Goal: Information Seeking & Learning: Learn about a topic

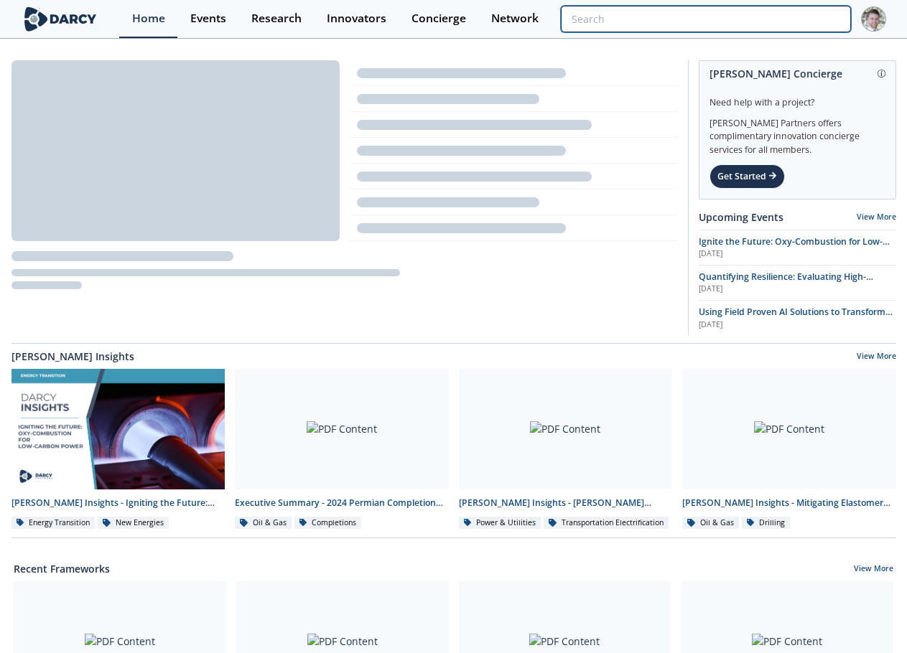
click at [767, 19] on input "search" at bounding box center [705, 19] width 289 height 27
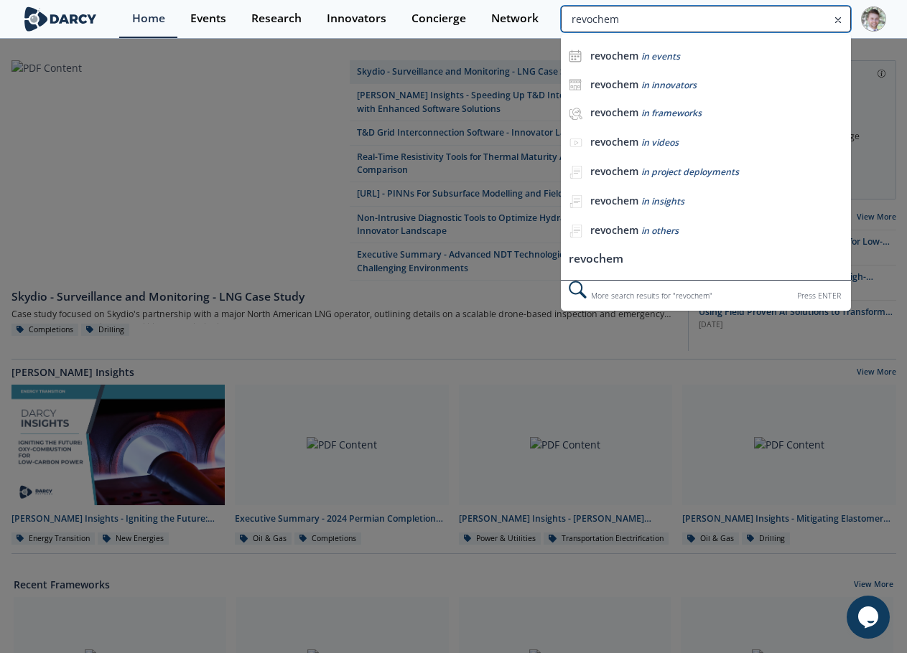
type input "revochem"
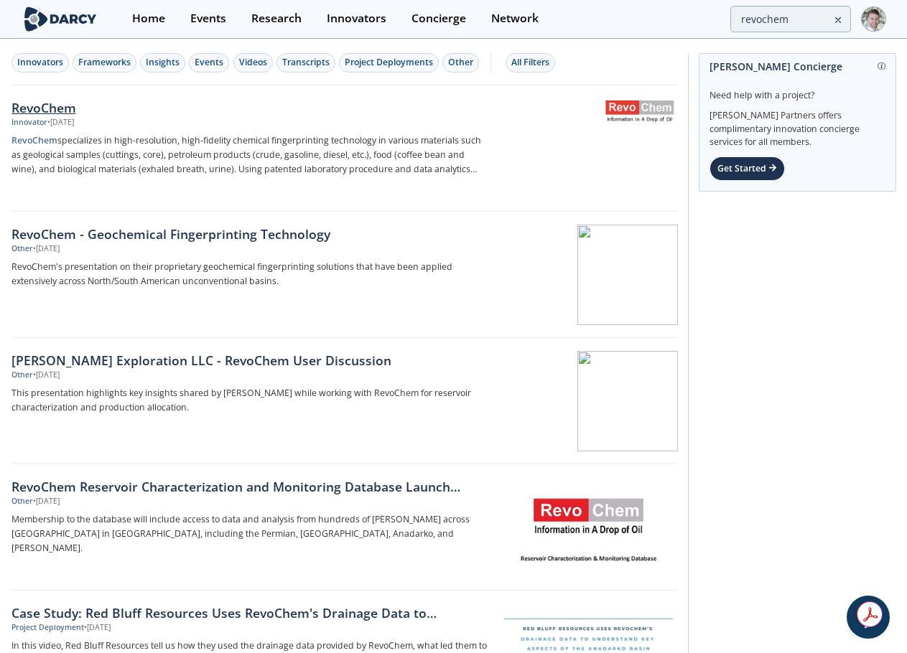
click at [65, 112] on div "RevoChem" at bounding box center [248, 107] width 475 height 19
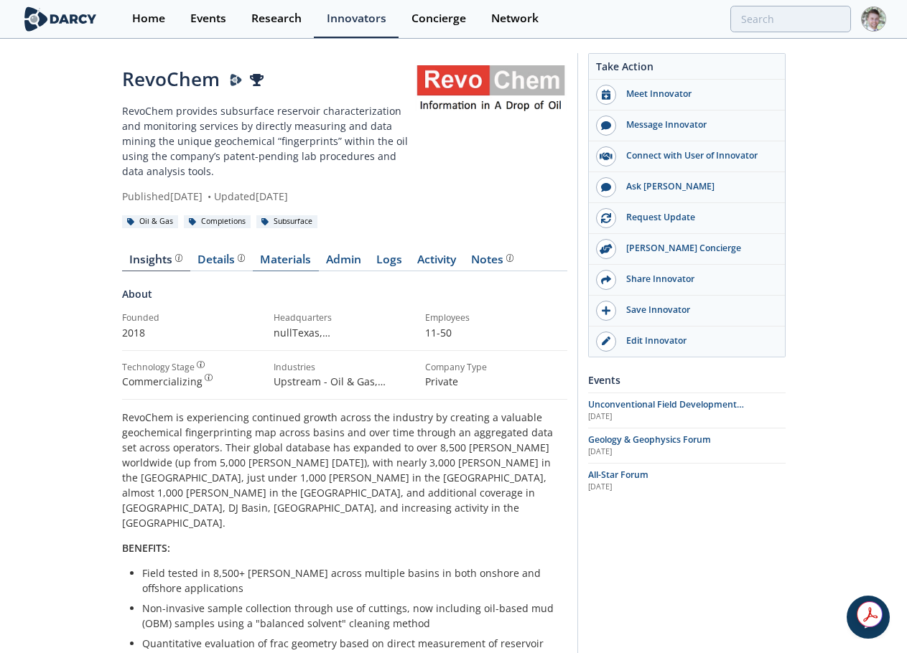
click at [302, 264] on link "Materials" at bounding box center [286, 262] width 66 height 17
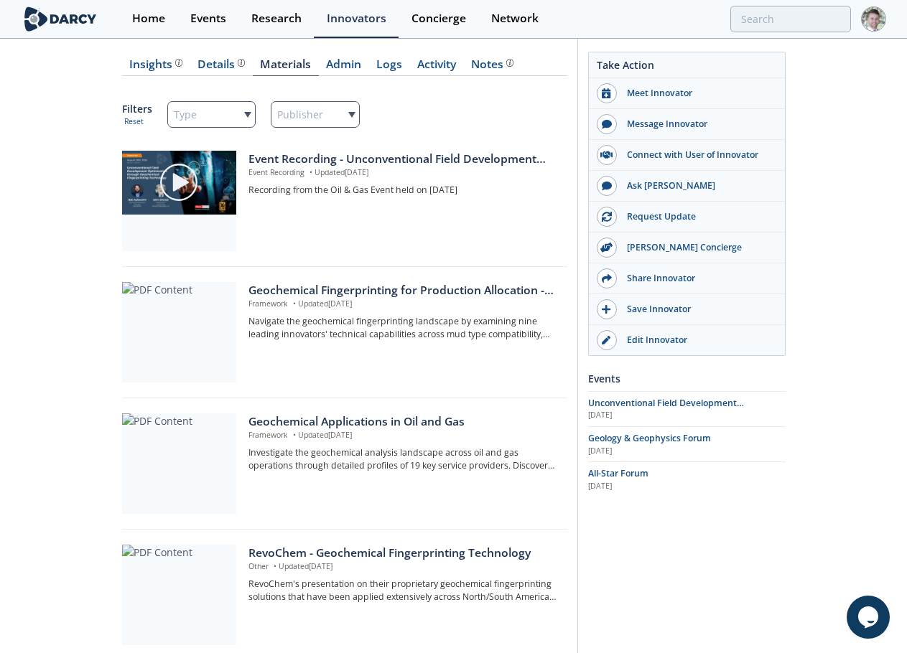
scroll to position [215, 0]
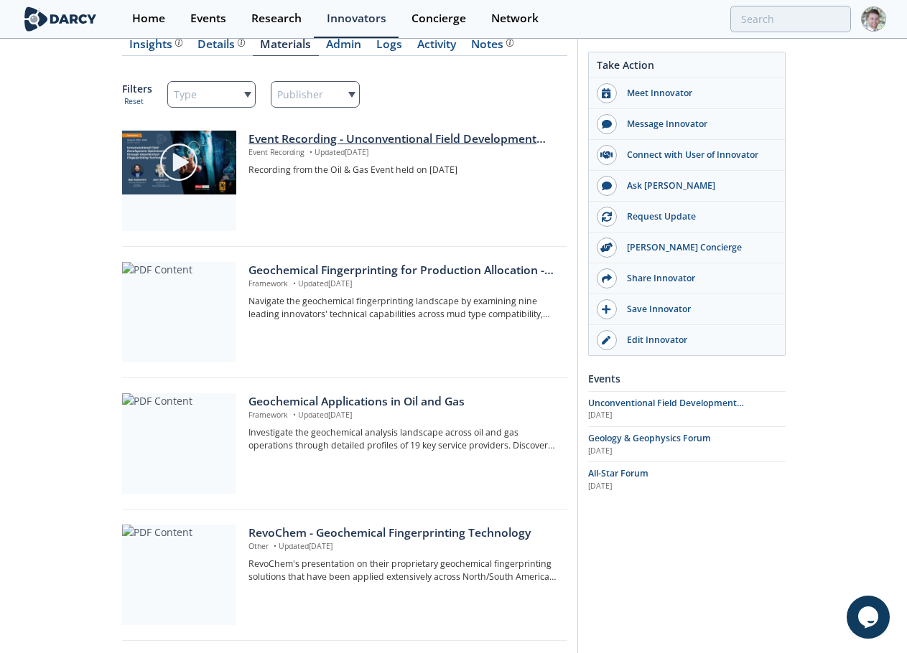
click at [315, 139] on div "Event Recording - Unconventional Field Development Optimization through Geochem…" at bounding box center [402, 139] width 308 height 17
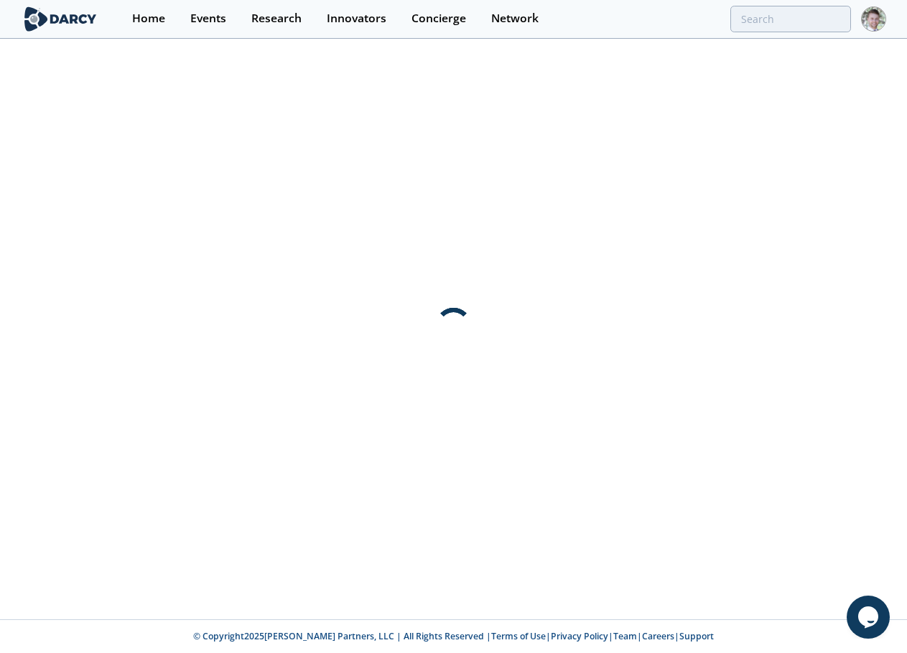
scroll to position [0, 0]
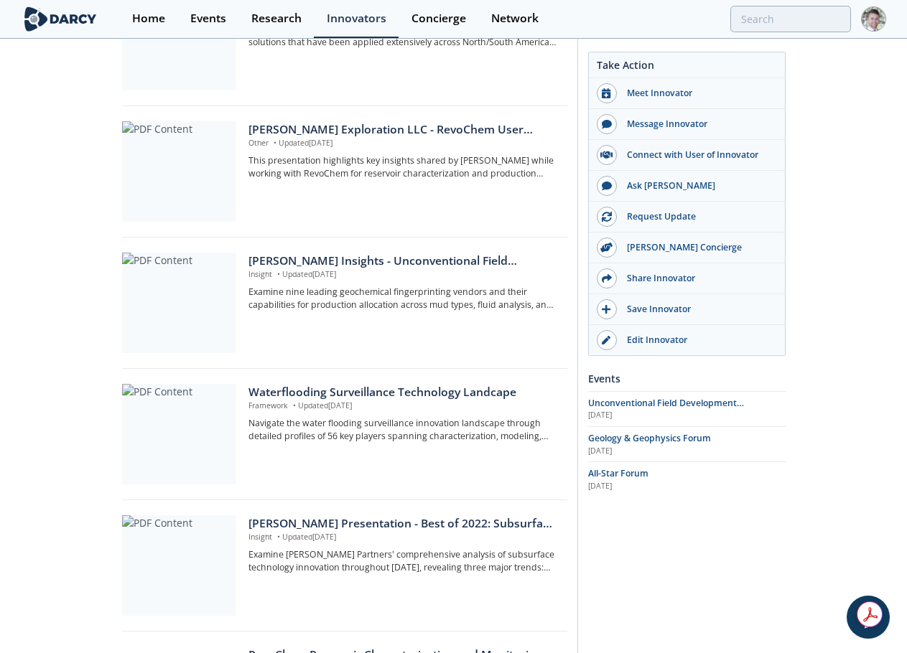
scroll to position [790, 0]
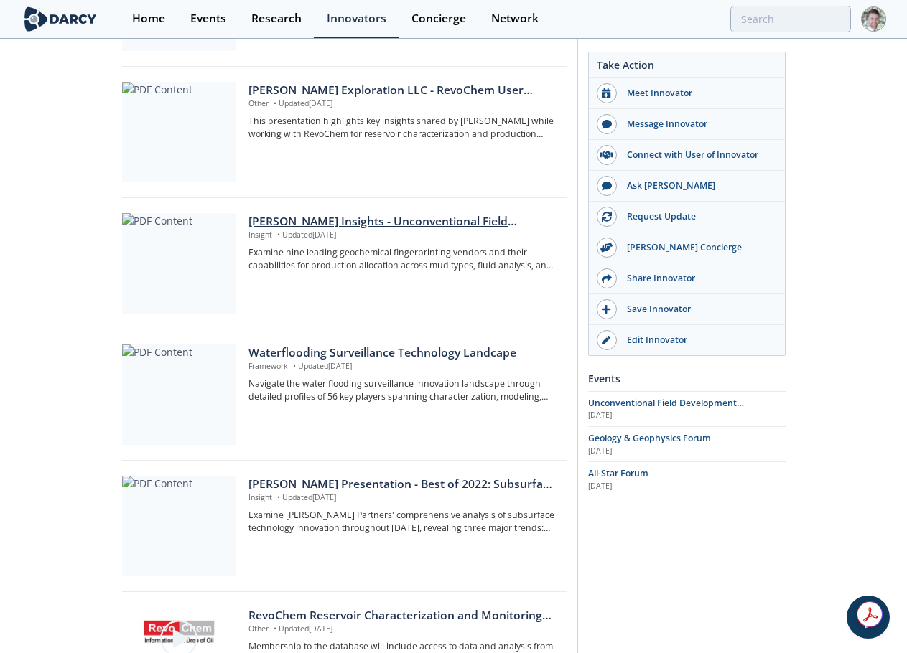
click at [370, 229] on div "[PERSON_NAME] Insights - Unconventional Field Development Optimization through …" at bounding box center [402, 221] width 308 height 17
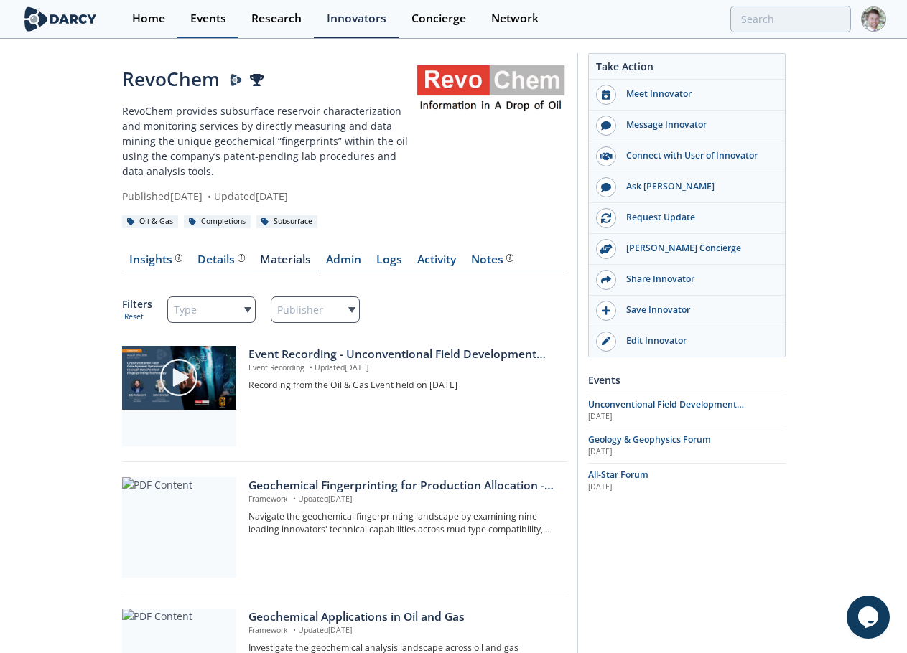
click at [195, 19] on div "Events" at bounding box center [208, 18] width 36 height 11
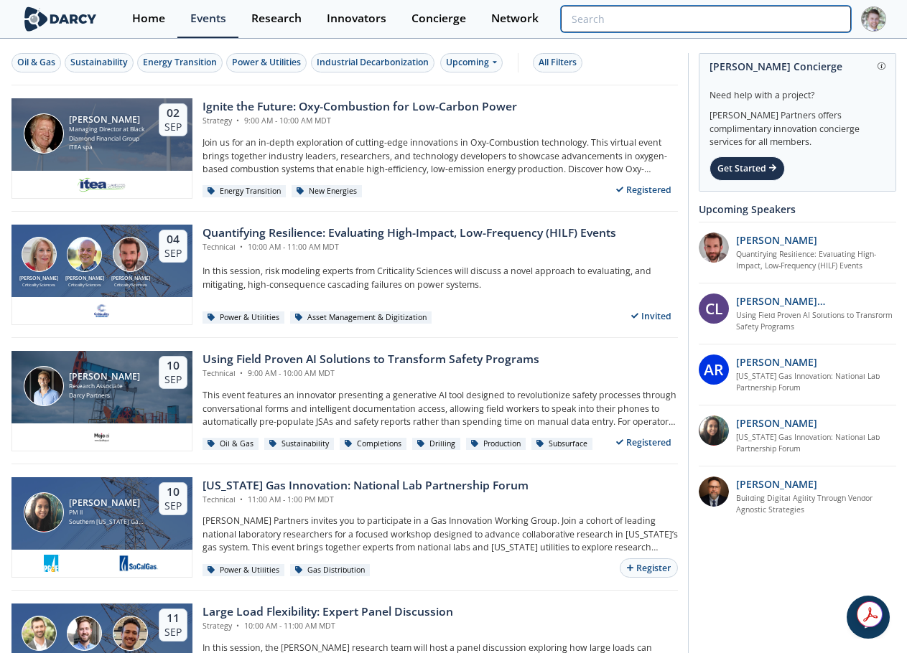
click at [758, 26] on input "search" at bounding box center [705, 19] width 289 height 27
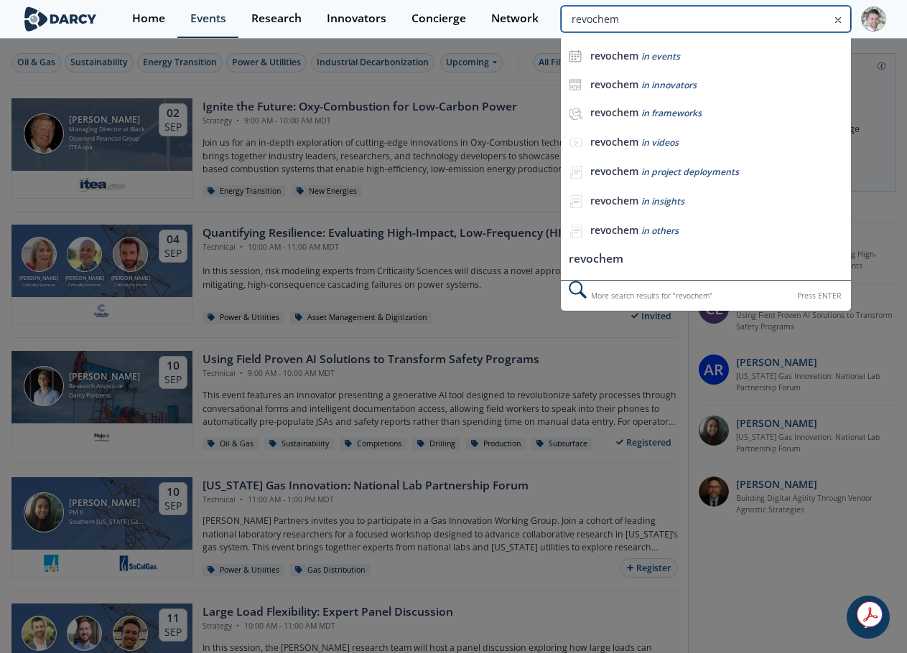
type input "revochem"
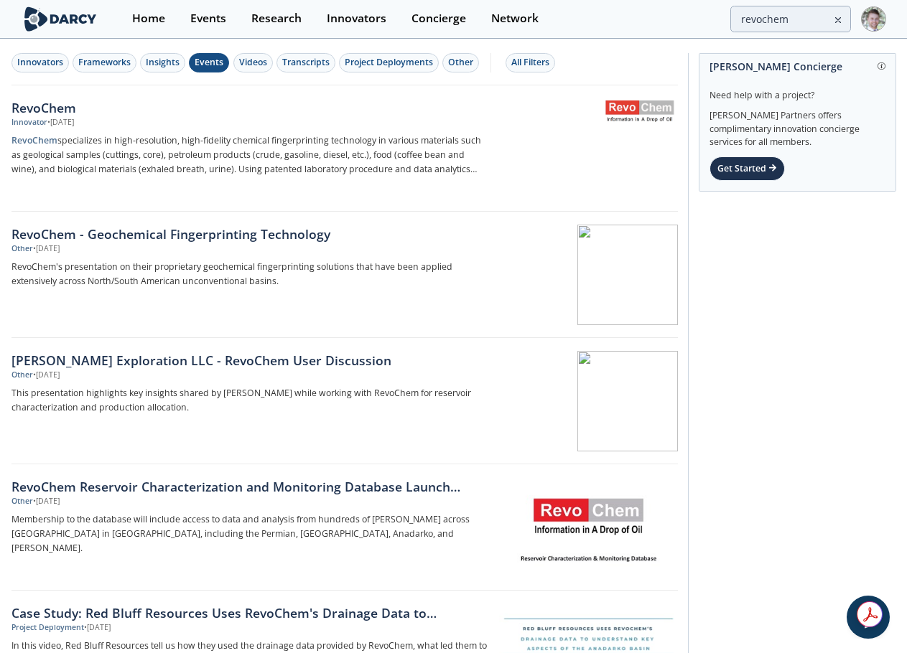
click at [208, 62] on div "Events" at bounding box center [209, 62] width 29 height 13
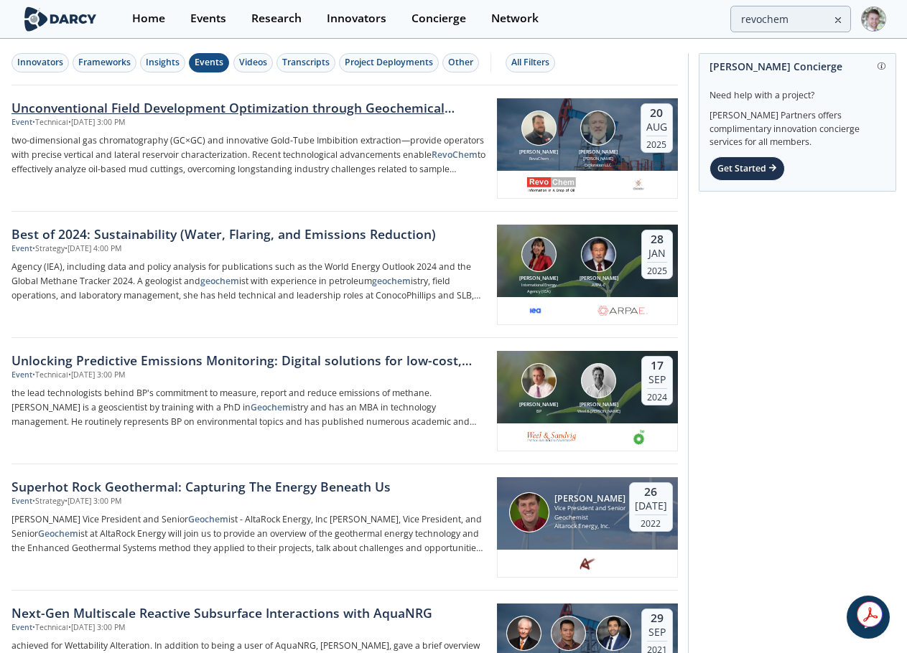
click at [129, 113] on div "Unconventional Field Development Optimization through Geochemical Fingerprintin…" at bounding box center [248, 107] width 475 height 19
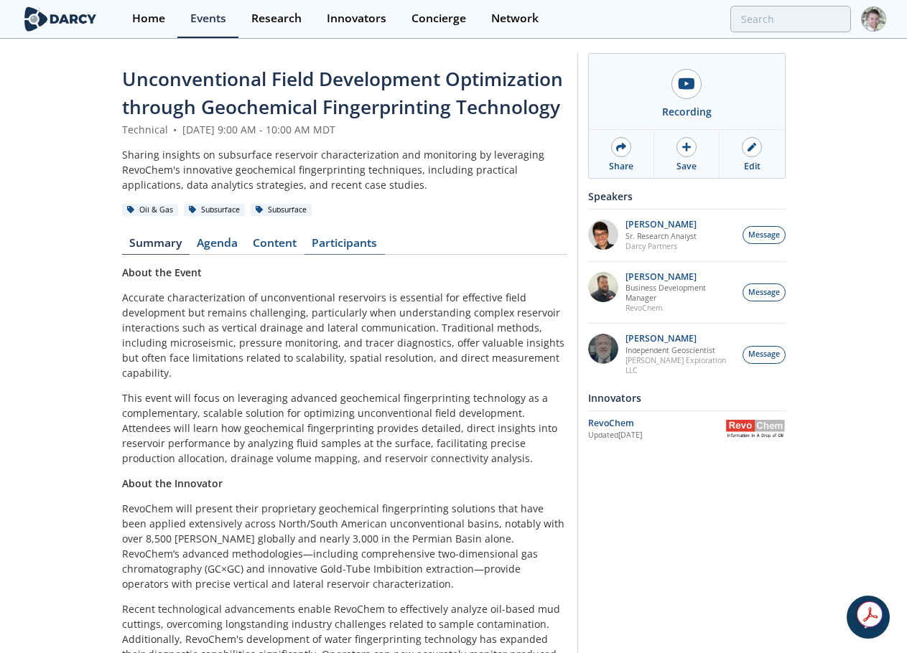
click at [371, 245] on link "Participants" at bounding box center [344, 246] width 80 height 17
click at [257, 242] on link "Content" at bounding box center [275, 246] width 59 height 17
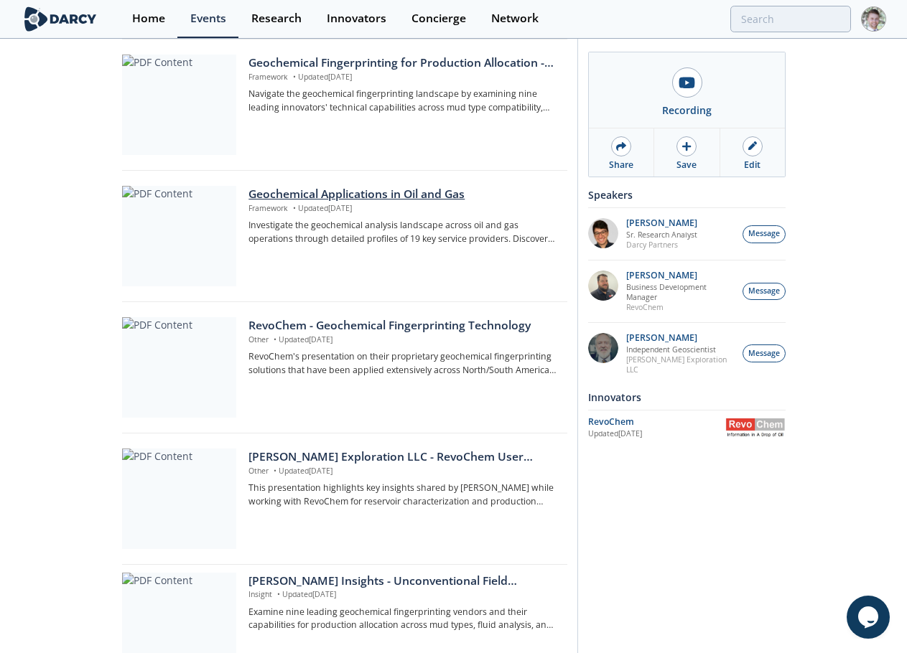
scroll to position [433, 0]
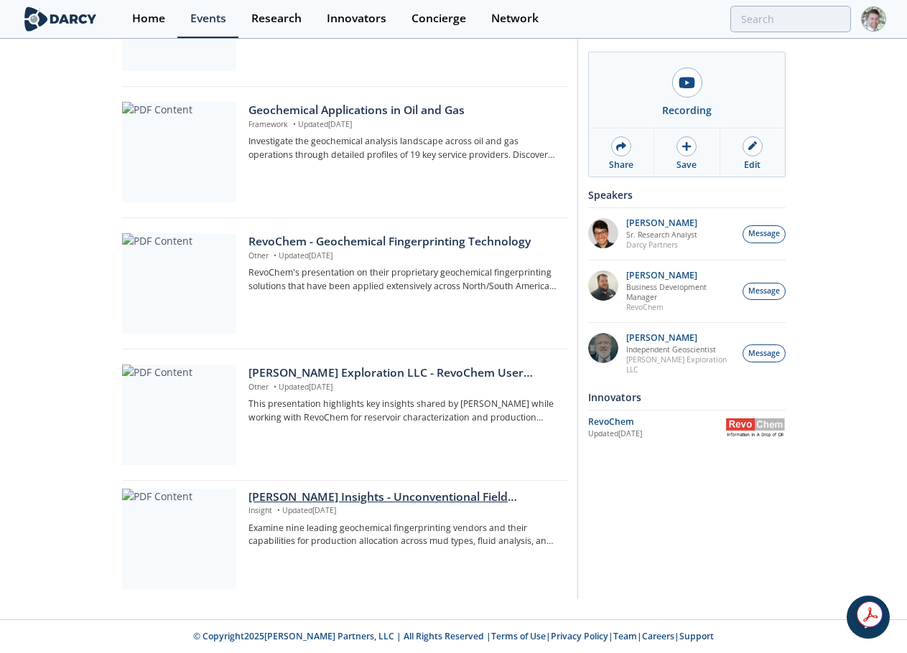
click at [299, 498] on div "[PERSON_NAME] Insights - Unconventional Field Development Optimization through …" at bounding box center [402, 497] width 308 height 17
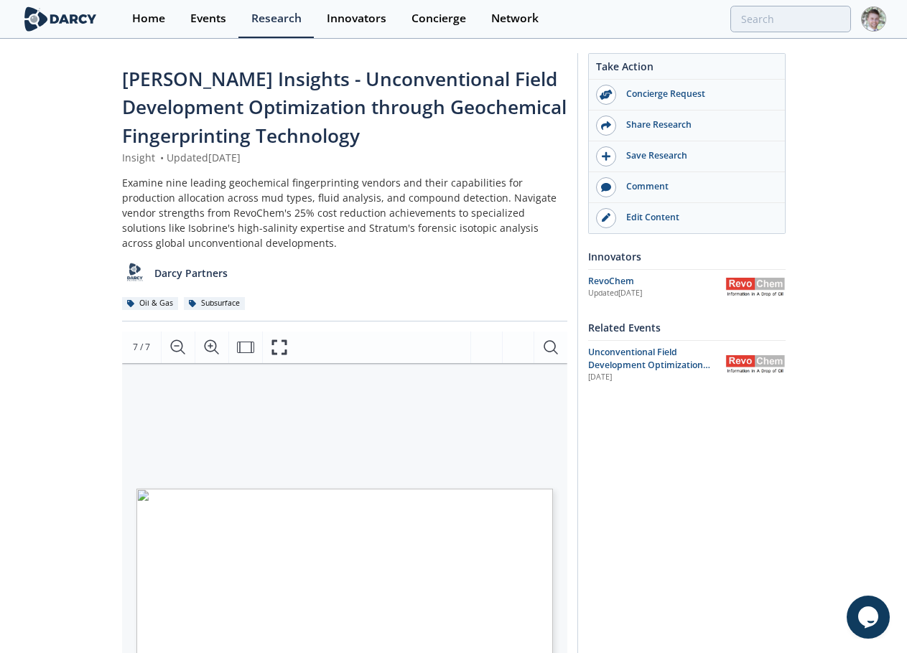
click at [650, 534] on div "Take Action Concierge Request Share Research Save Research Comment" at bounding box center [681, 600] width 208 height 1095
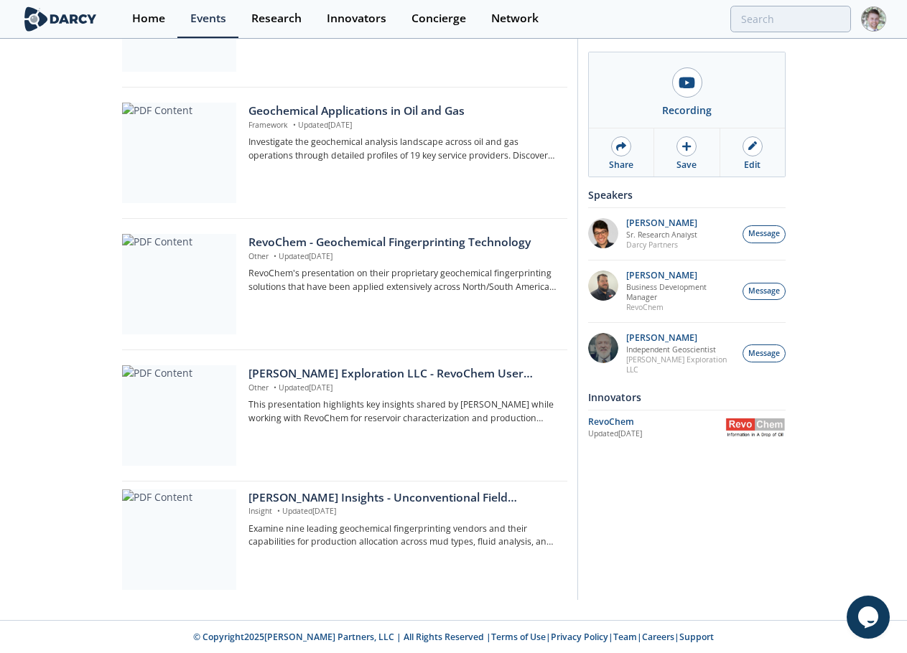
scroll to position [433, 0]
drag, startPoint x: 203, startPoint y: 223, endPoint x: 154, endPoint y: 516, distance: 297.1
click at [154, 516] on div at bounding box center [179, 539] width 114 height 101
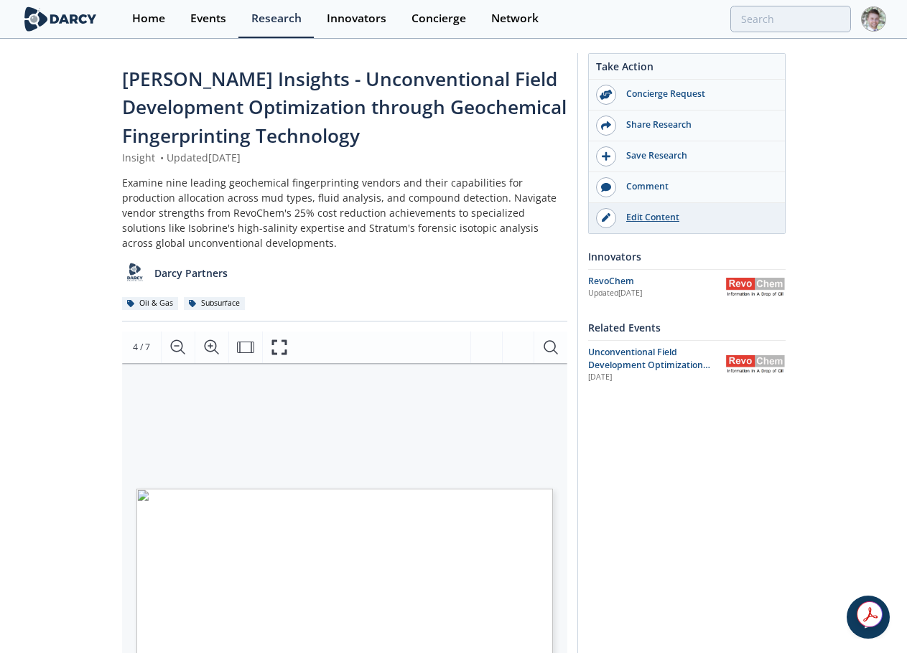
click at [647, 205] on link "Edit Content" at bounding box center [687, 218] width 196 height 30
